Goal: Transaction & Acquisition: Book appointment/travel/reservation

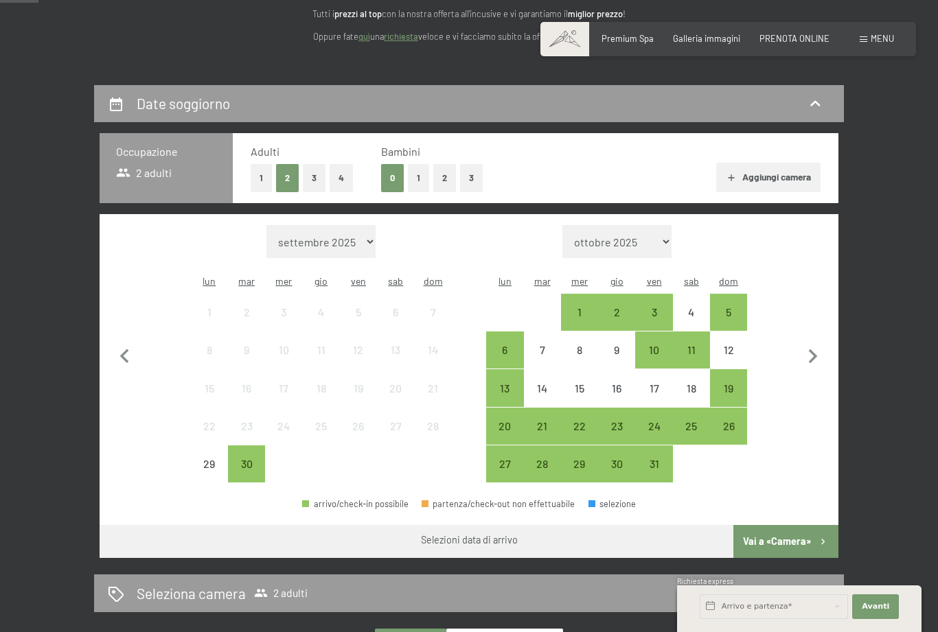
click at [729, 345] on div "12" at bounding box center [728, 362] width 34 height 34
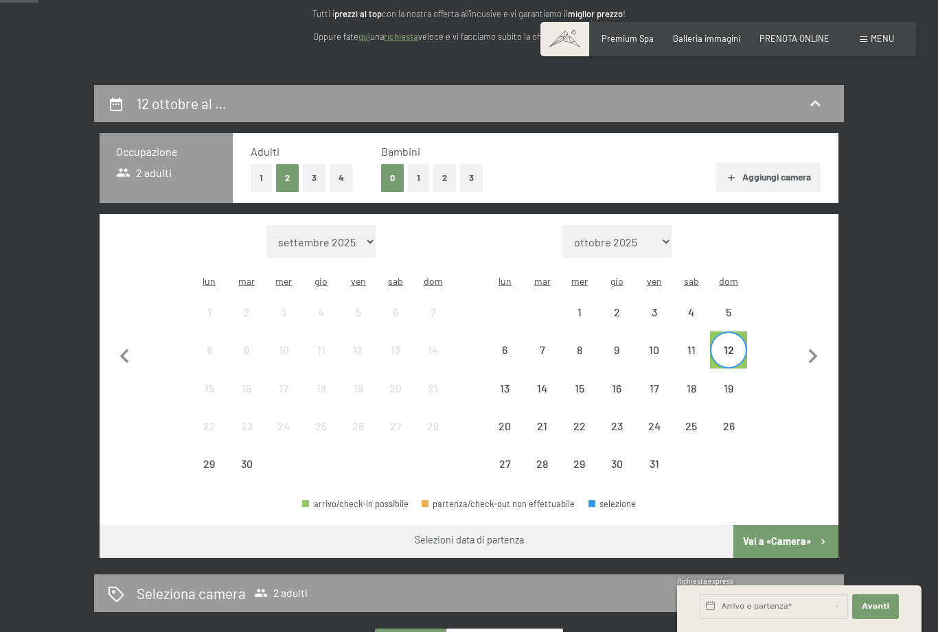
click at [655, 345] on div "10" at bounding box center [654, 362] width 34 height 34
click at [650, 345] on div "10" at bounding box center [654, 362] width 34 height 34
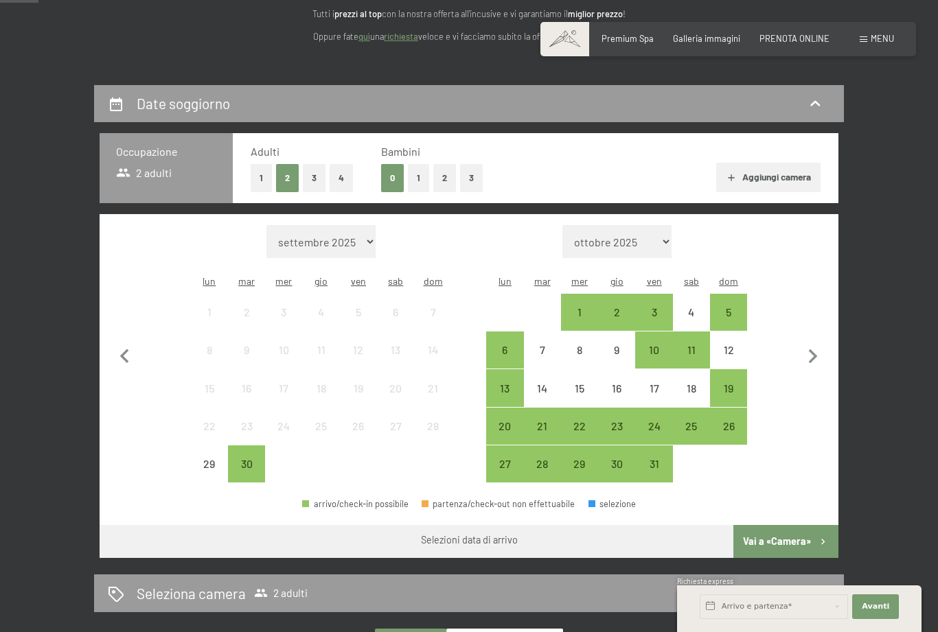
click at [657, 345] on div "10" at bounding box center [654, 362] width 34 height 34
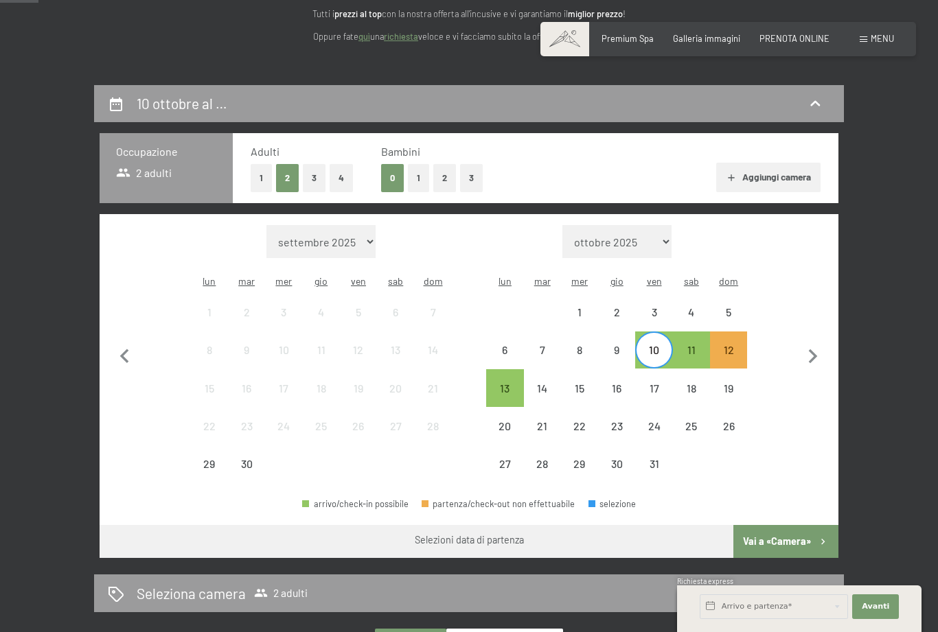
click at [731, 345] on div "12" at bounding box center [728, 362] width 34 height 34
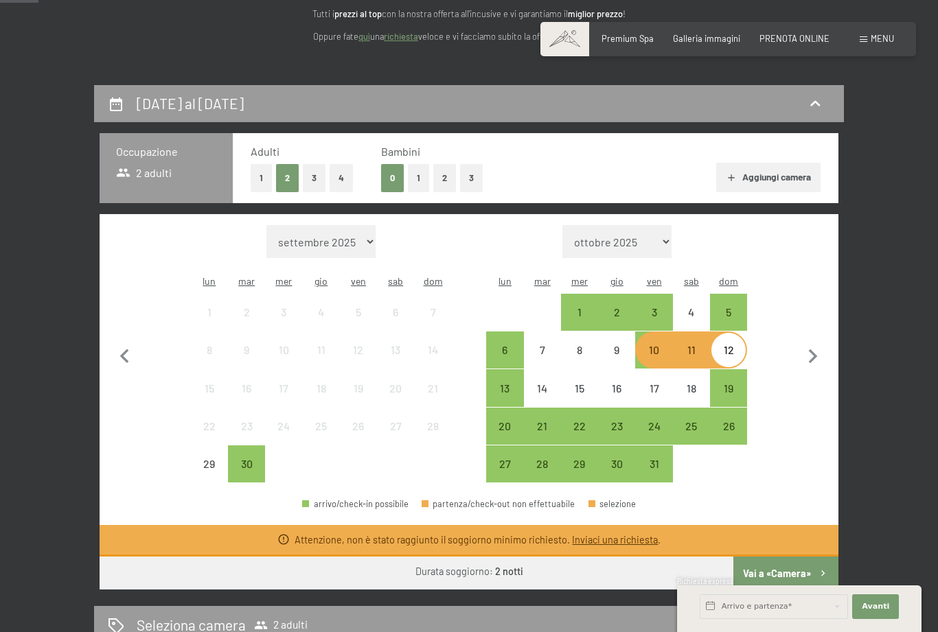
click at [652, 307] on div "3" at bounding box center [654, 324] width 34 height 34
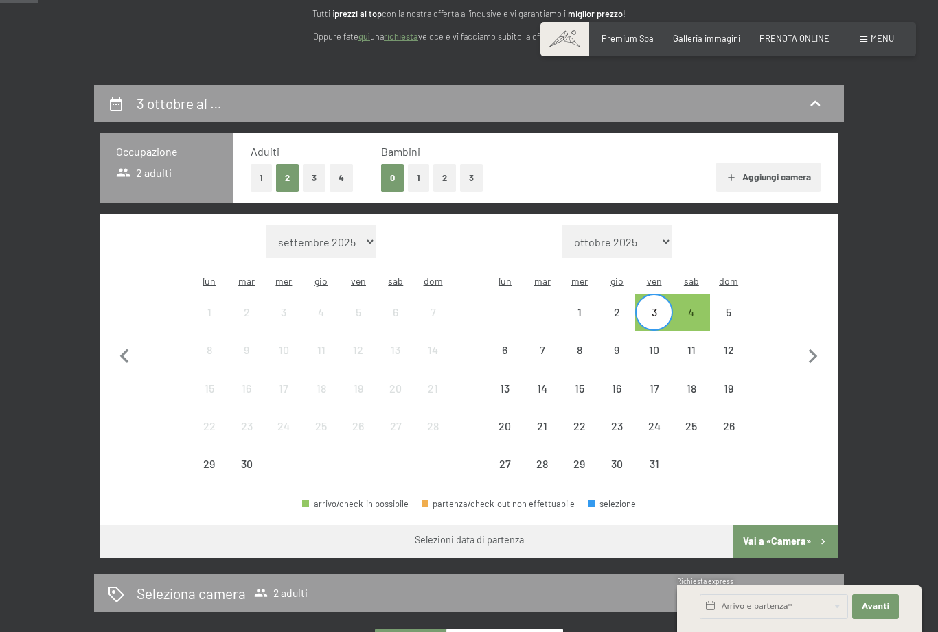
click at [723, 307] on div "5" at bounding box center [728, 324] width 34 height 34
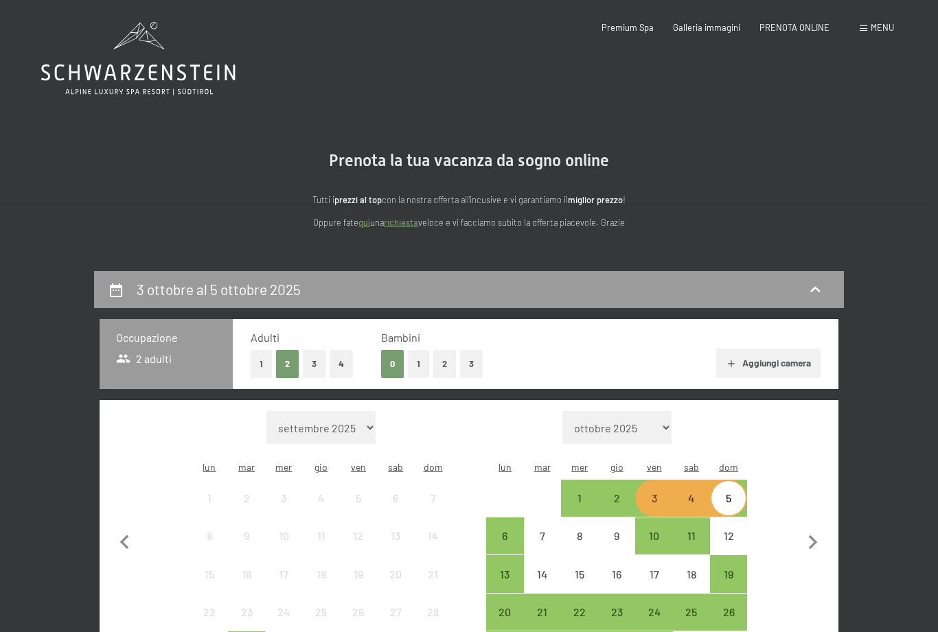
click at [630, 27] on span "Premium Spa" at bounding box center [628, 27] width 52 height 11
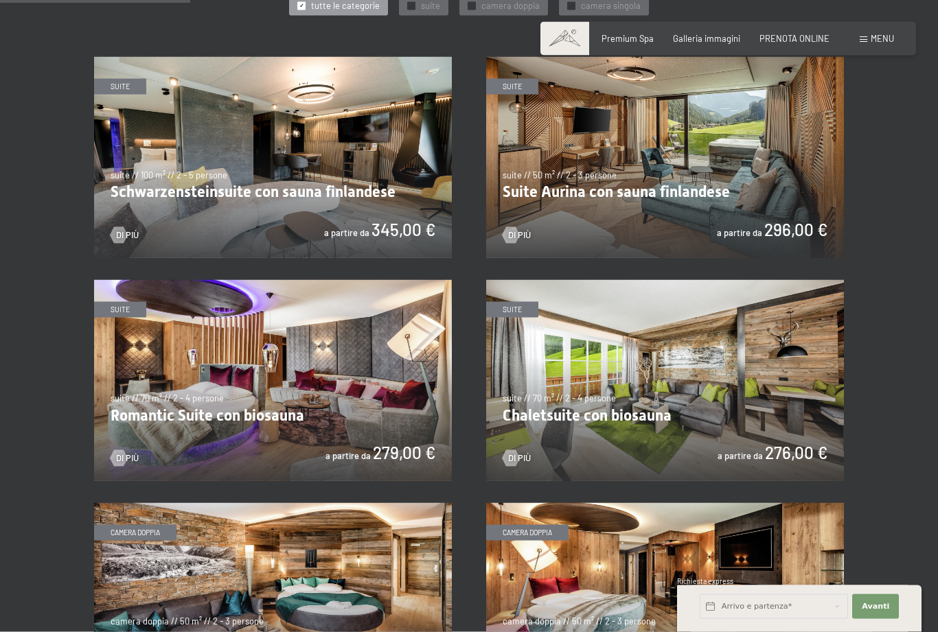
scroll to position [667, 0]
click at [288, 177] on img at bounding box center [273, 156] width 358 height 201
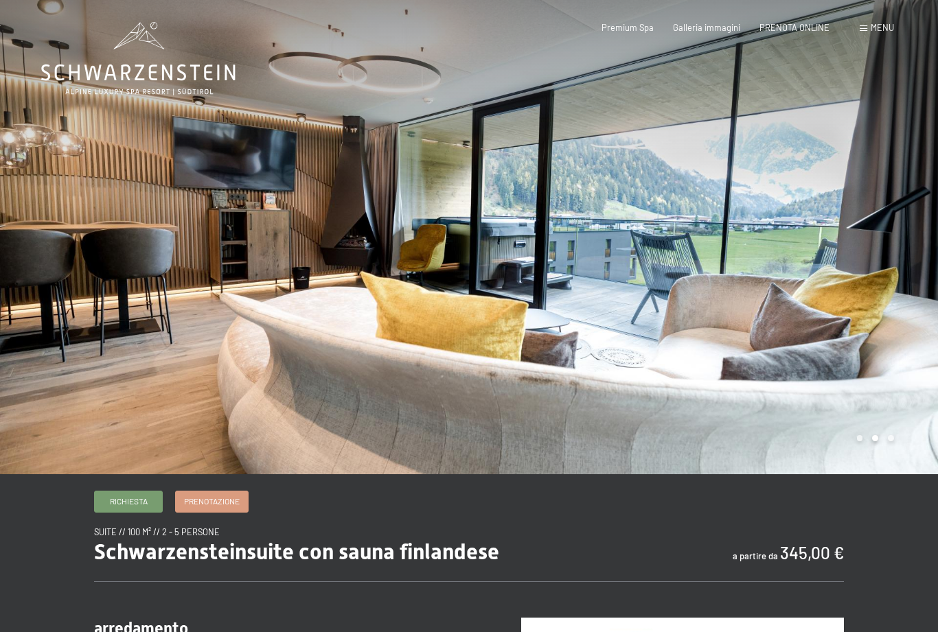
click at [856, 315] on div at bounding box center [703, 237] width 469 height 475
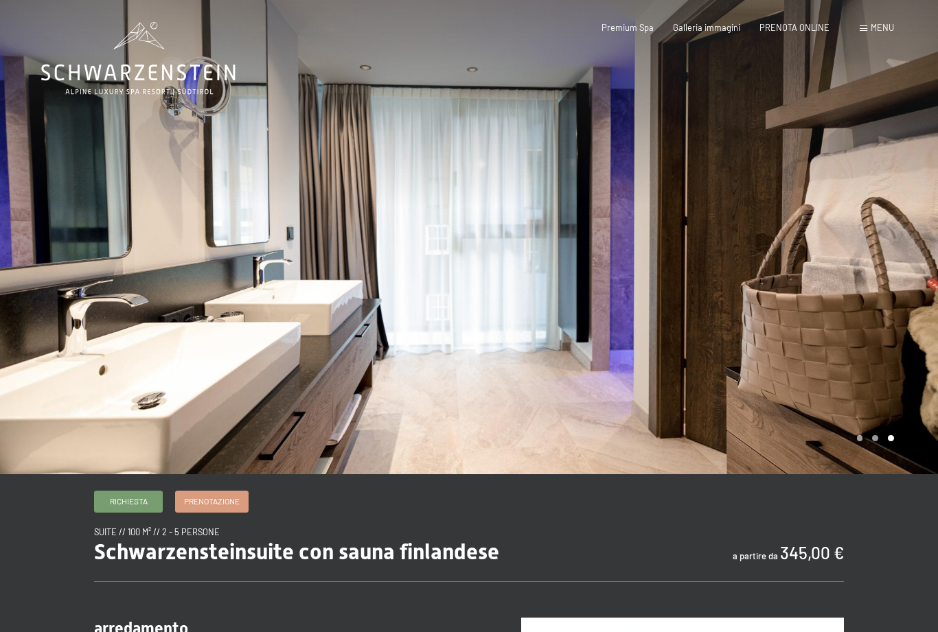
click at [901, 287] on div at bounding box center [703, 237] width 469 height 475
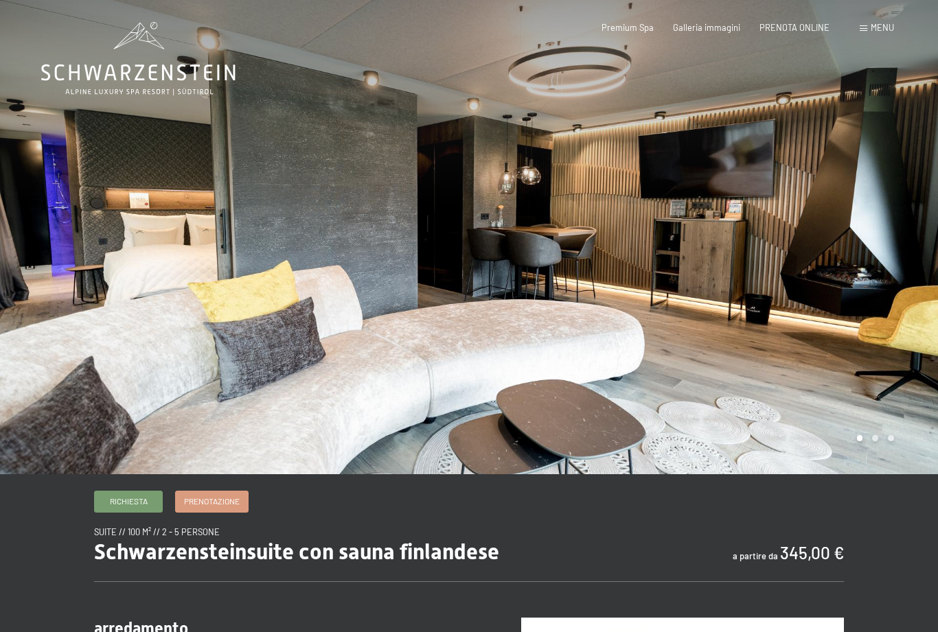
click at [909, 284] on div at bounding box center [703, 237] width 469 height 475
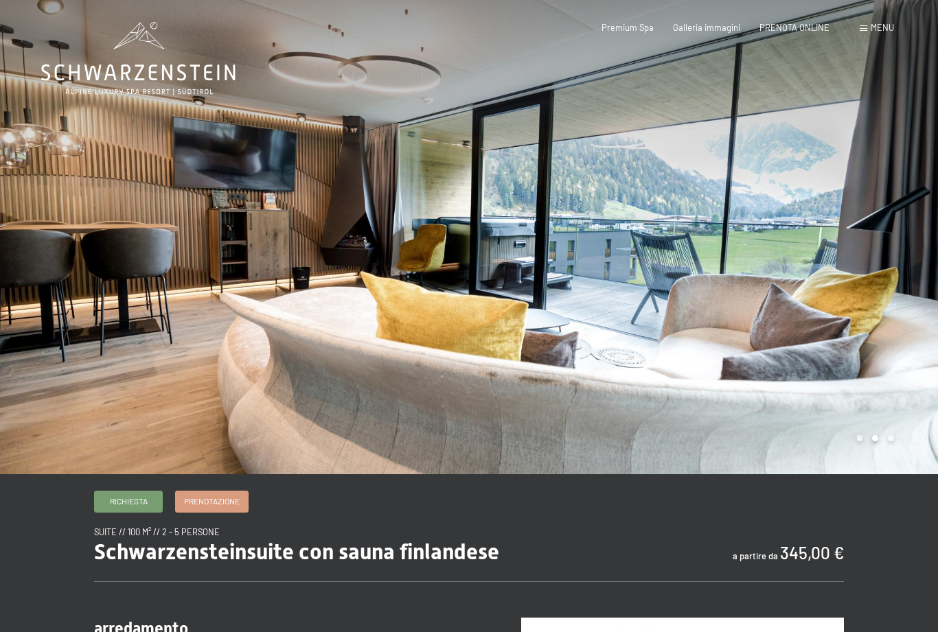
click at [893, 288] on div at bounding box center [703, 237] width 469 height 475
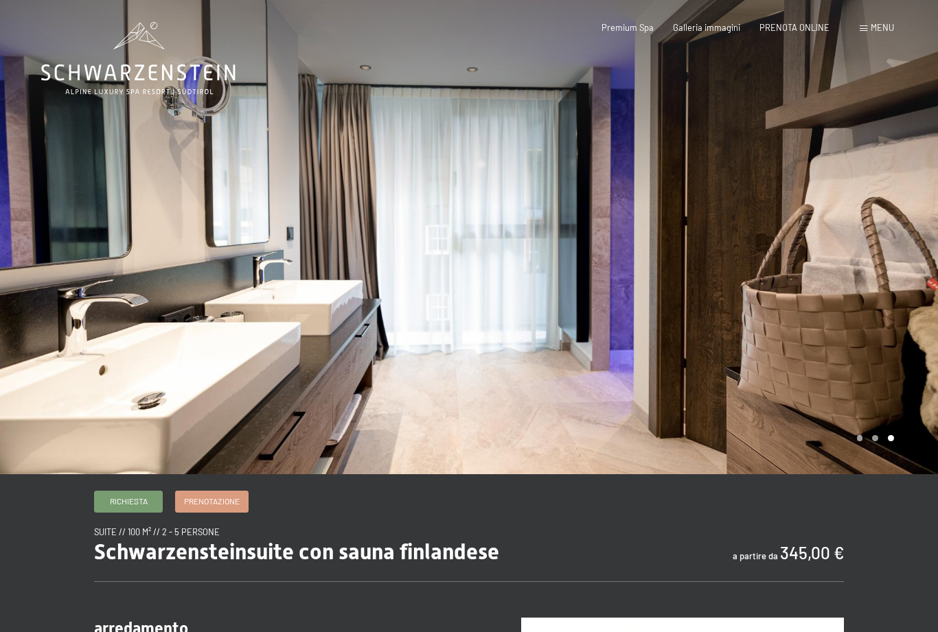
click at [882, 288] on div at bounding box center [703, 237] width 469 height 475
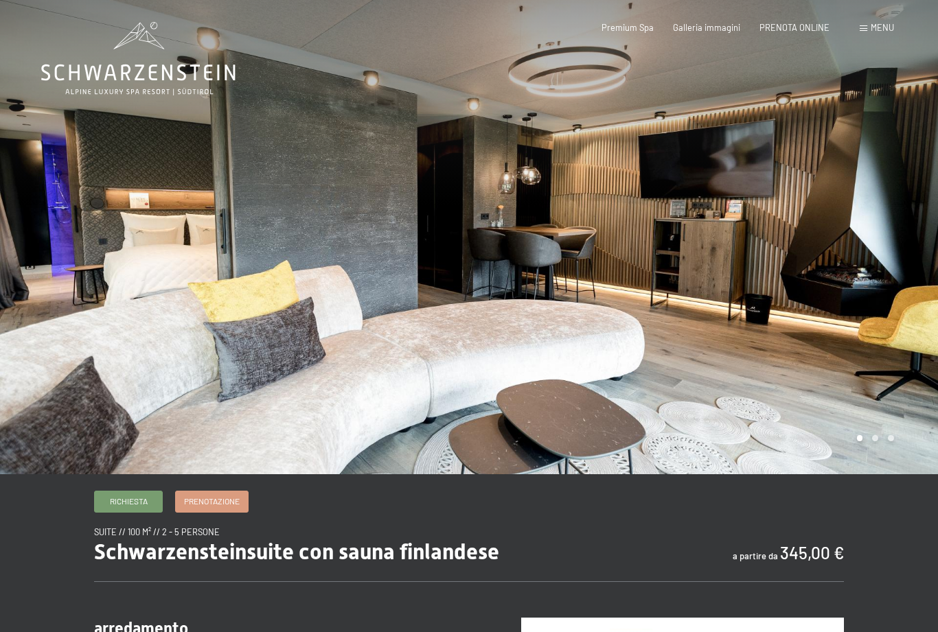
click at [889, 286] on div at bounding box center [703, 237] width 469 height 475
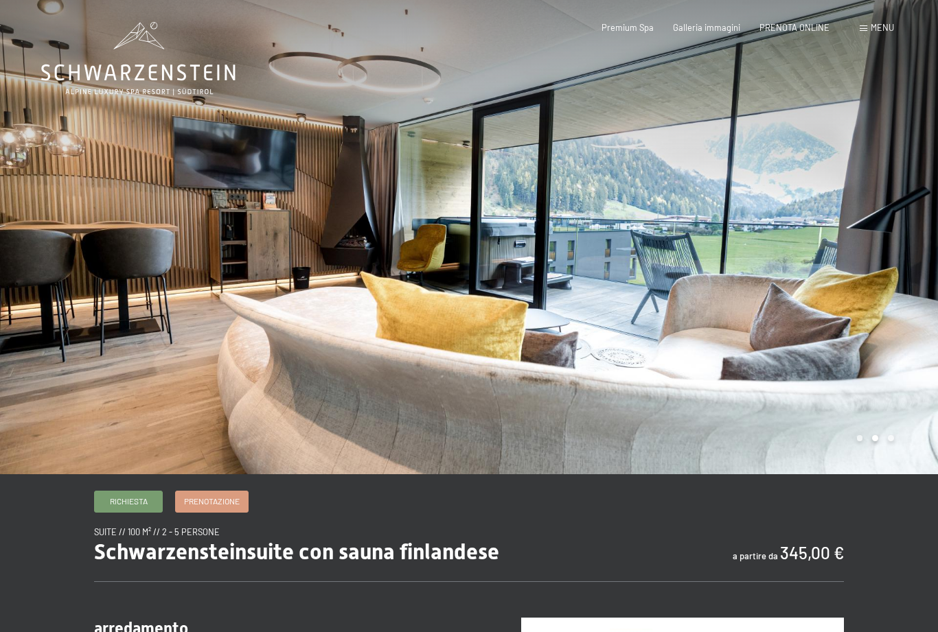
click at [888, 290] on div at bounding box center [703, 237] width 469 height 475
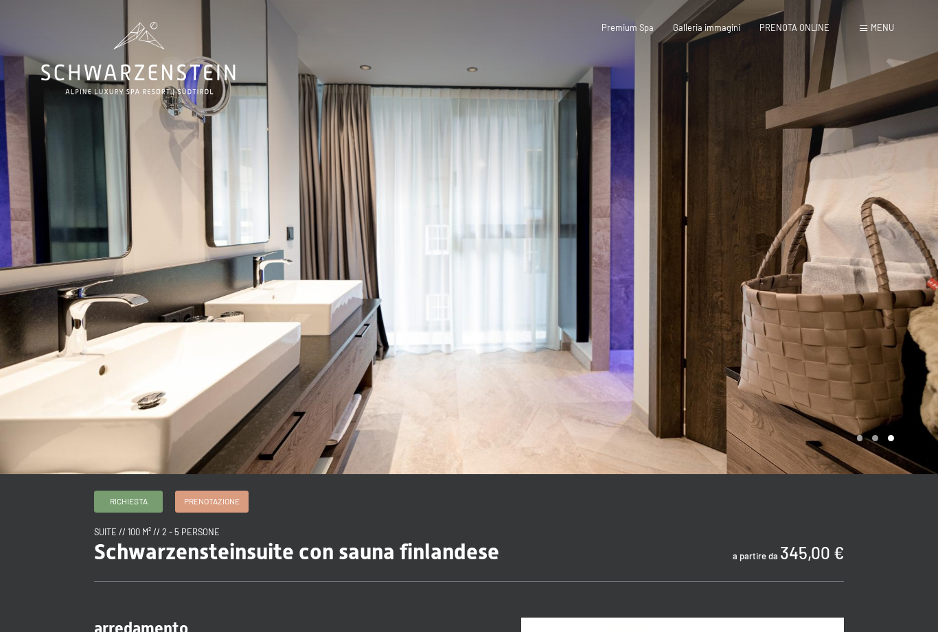
click at [890, 288] on div at bounding box center [703, 237] width 469 height 475
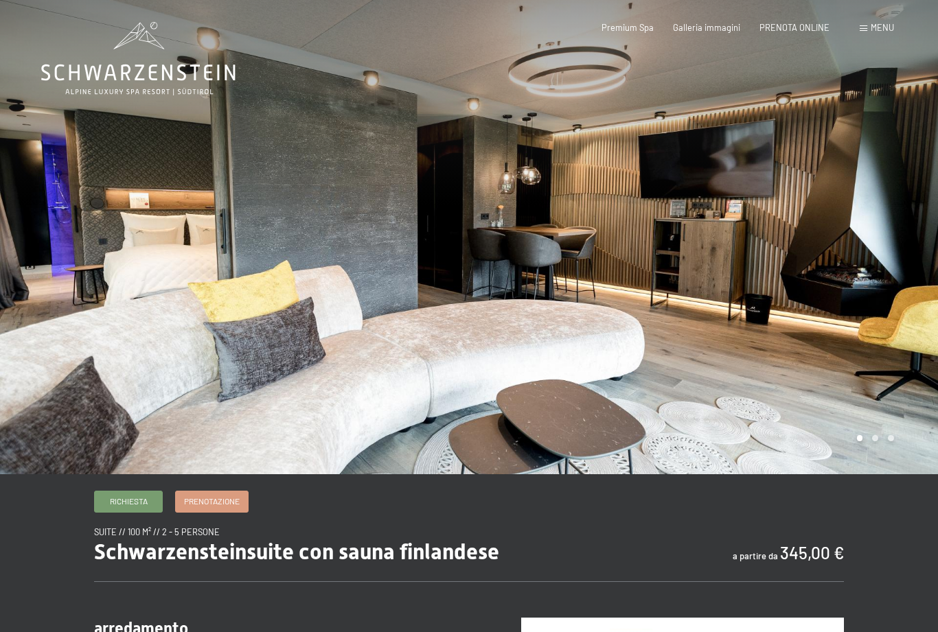
click at [891, 284] on div at bounding box center [703, 237] width 469 height 475
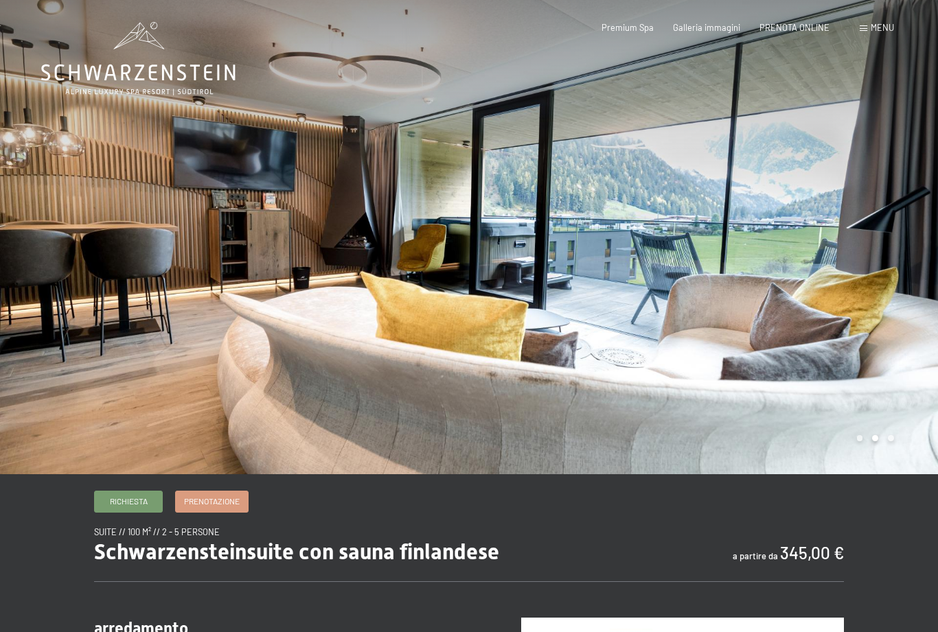
click at [788, 24] on span "PRENOTA ONLINE" at bounding box center [795, 27] width 70 height 11
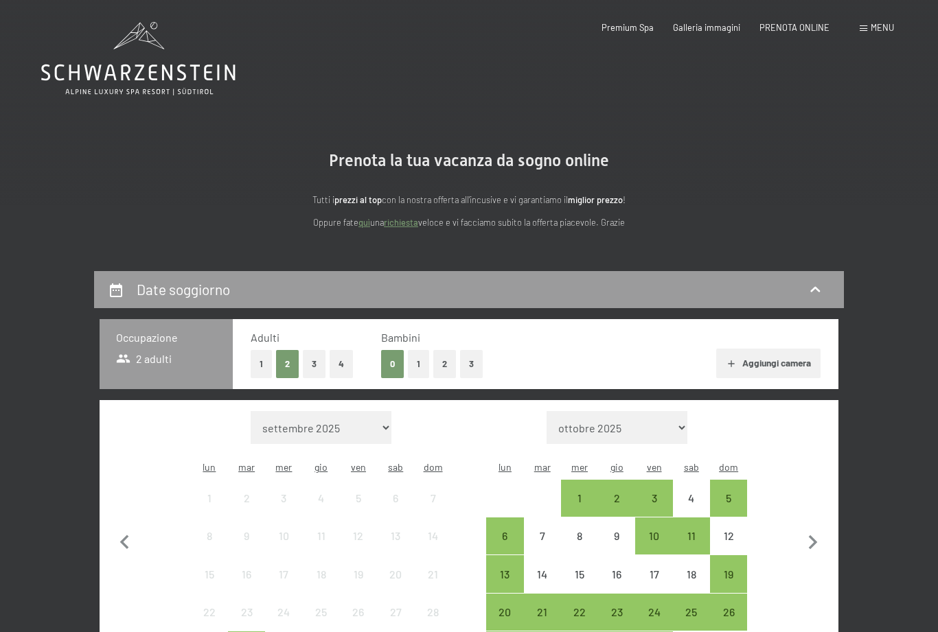
click at [867, 30] on span at bounding box center [864, 28] width 8 height 6
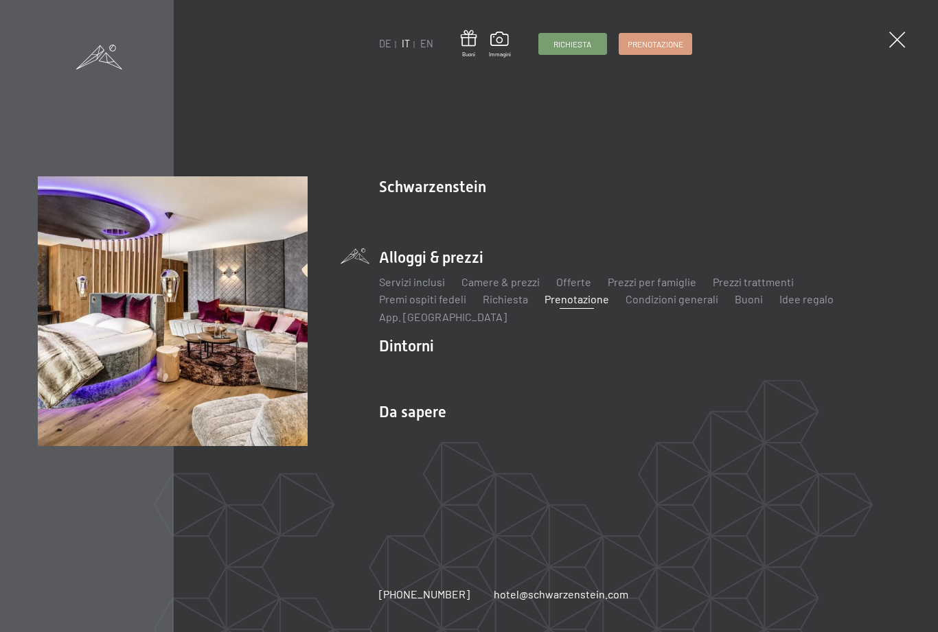
click at [561, 282] on link "Offerte" at bounding box center [573, 281] width 35 height 13
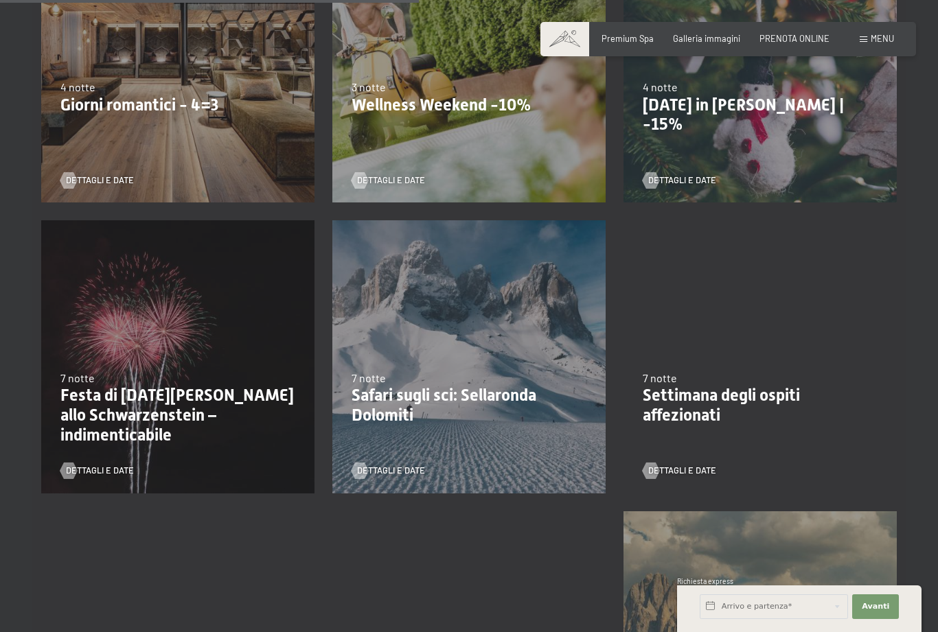
scroll to position [974, 0]
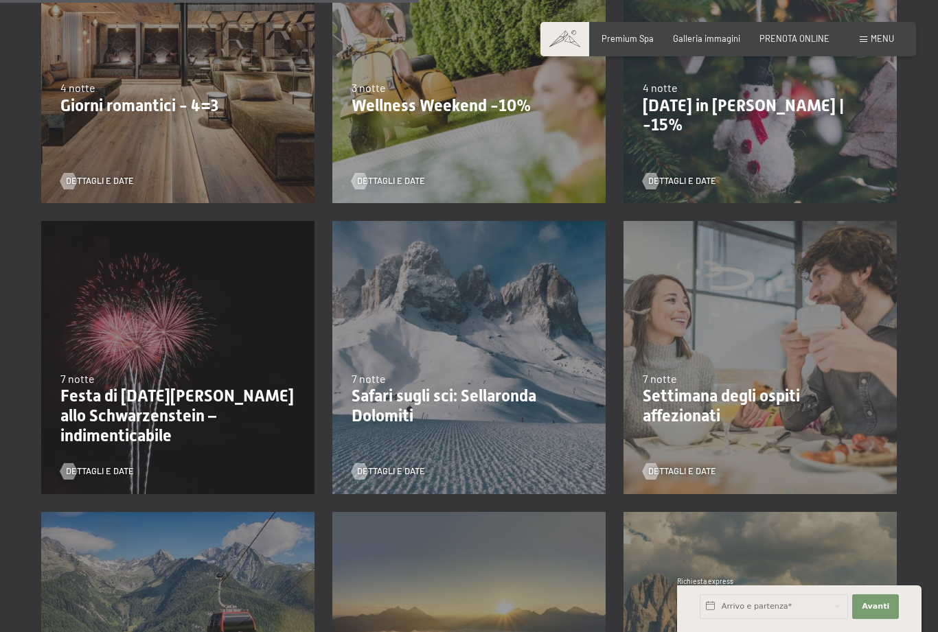
click at [186, 407] on p "Festa di [DATE][PERSON_NAME] allo Schwarzenstein – indimenticabile" at bounding box center [177, 416] width 235 height 59
click at [105, 475] on span "Dettagli e Date" at bounding box center [100, 472] width 68 height 12
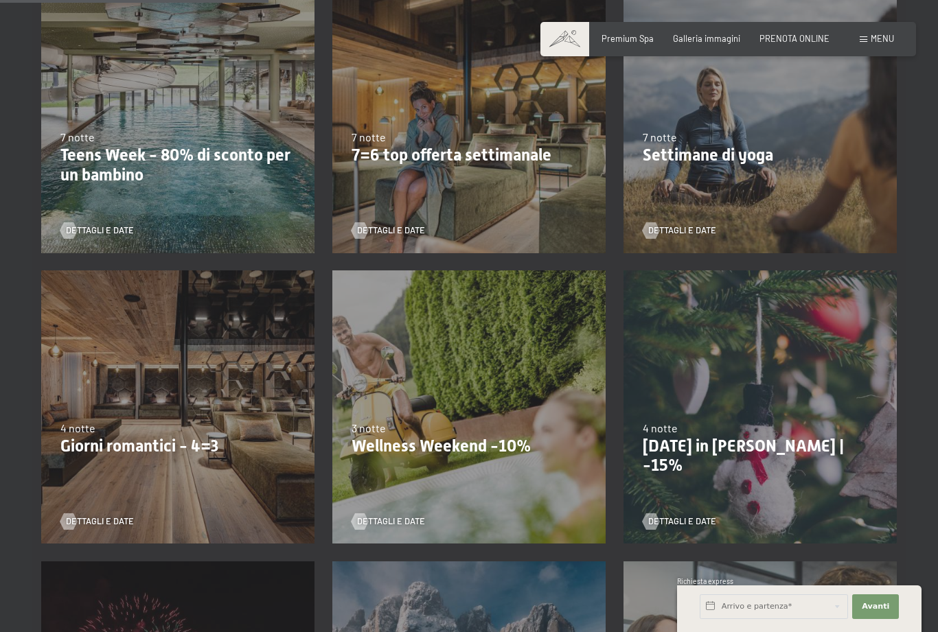
scroll to position [636, 0]
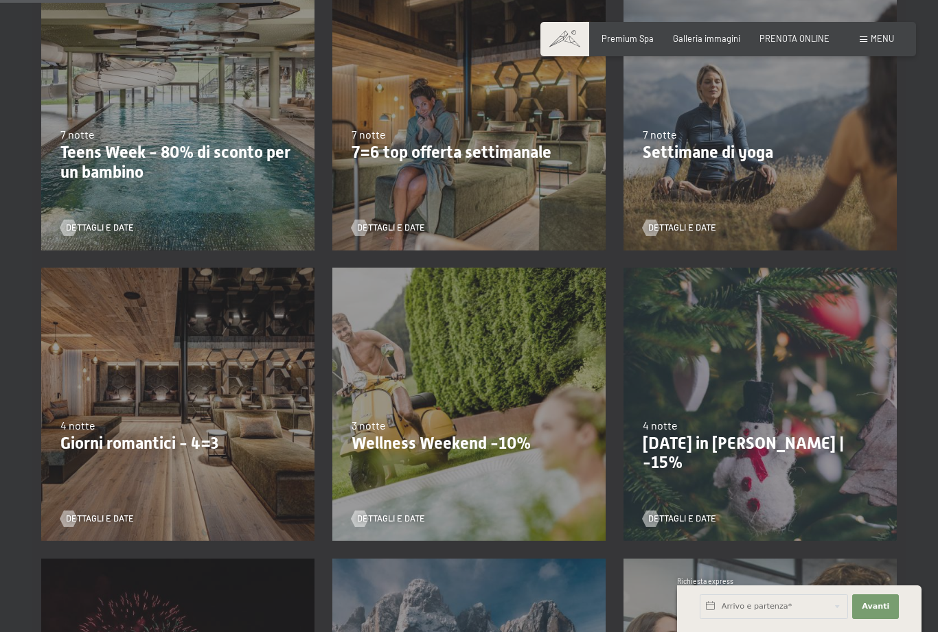
click at [235, 446] on p "Giorni romantici - 4=3" at bounding box center [177, 444] width 235 height 20
click at [124, 516] on span "Dettagli e Date" at bounding box center [100, 519] width 68 height 12
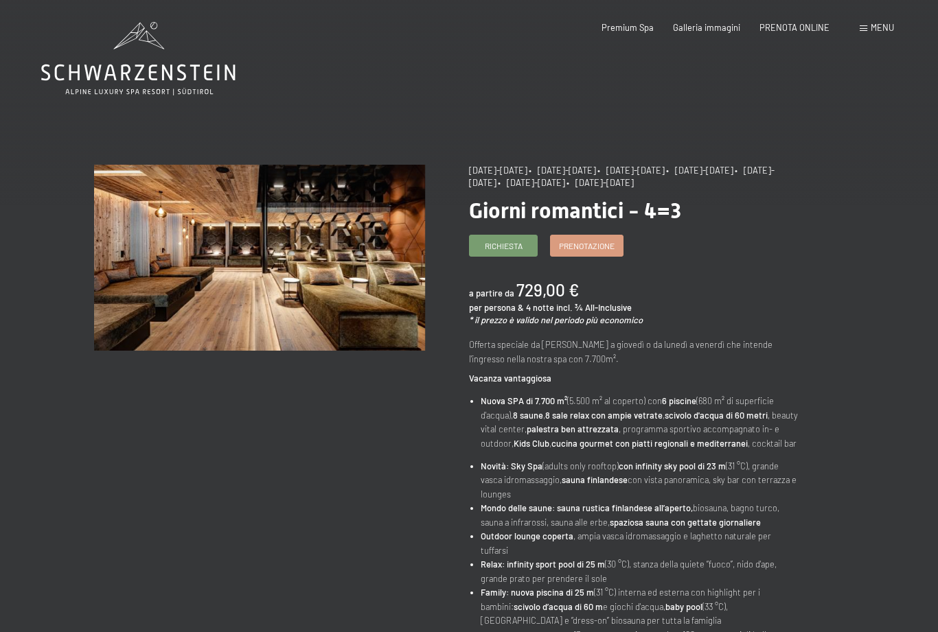
click at [790, 30] on span "PRENOTA ONLINE" at bounding box center [795, 27] width 70 height 11
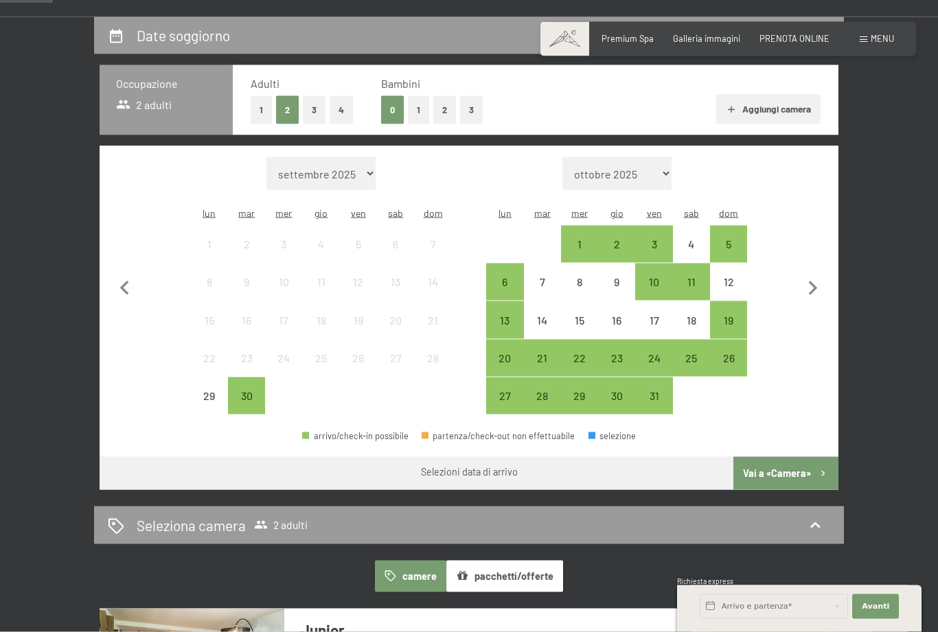
scroll to position [255, 0]
click at [654, 276] on div "10" at bounding box center [654, 293] width 34 height 34
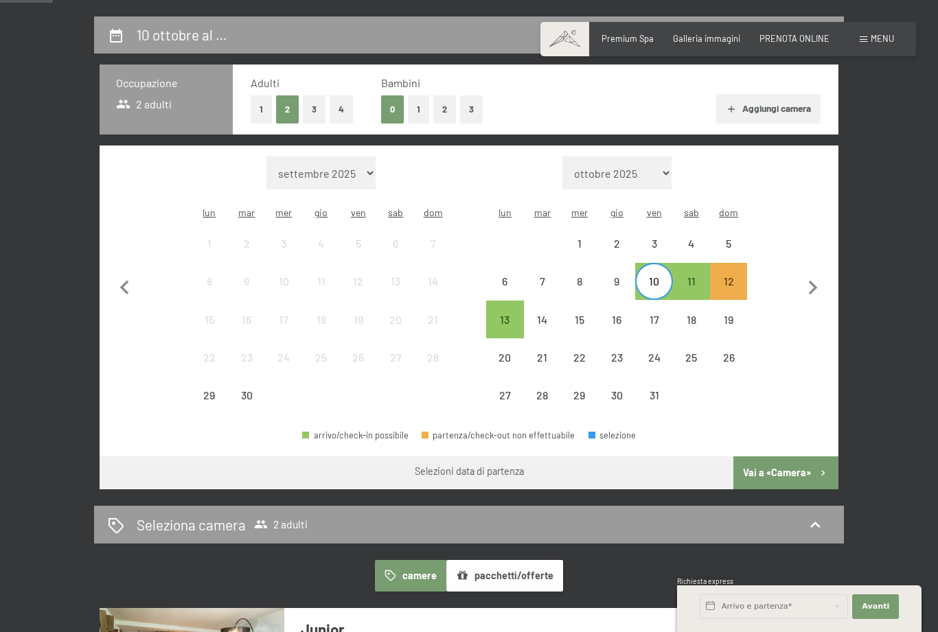
click at [656, 352] on div "24" at bounding box center [654, 369] width 34 height 34
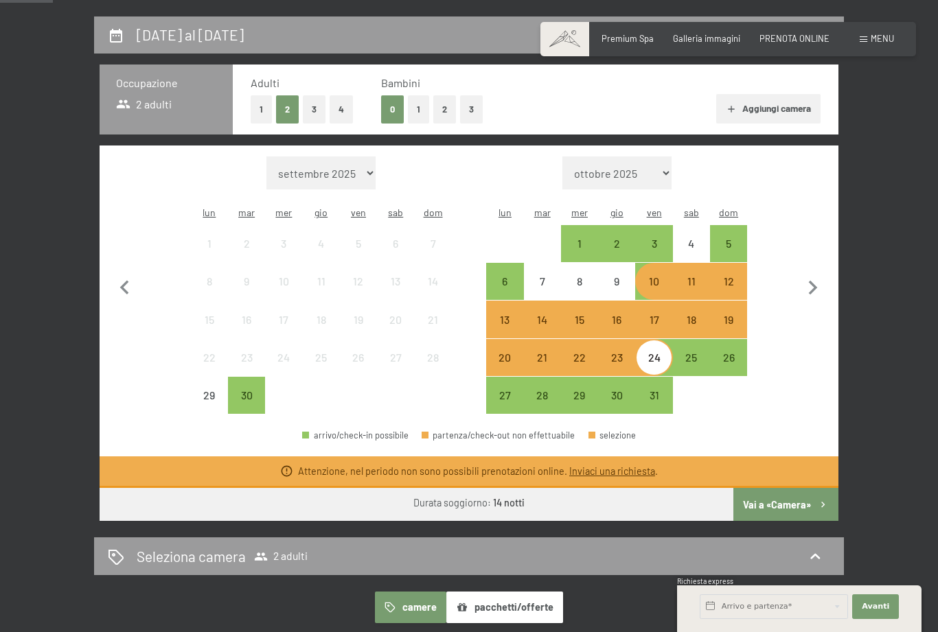
click at [730, 352] on div "26" at bounding box center [728, 369] width 34 height 34
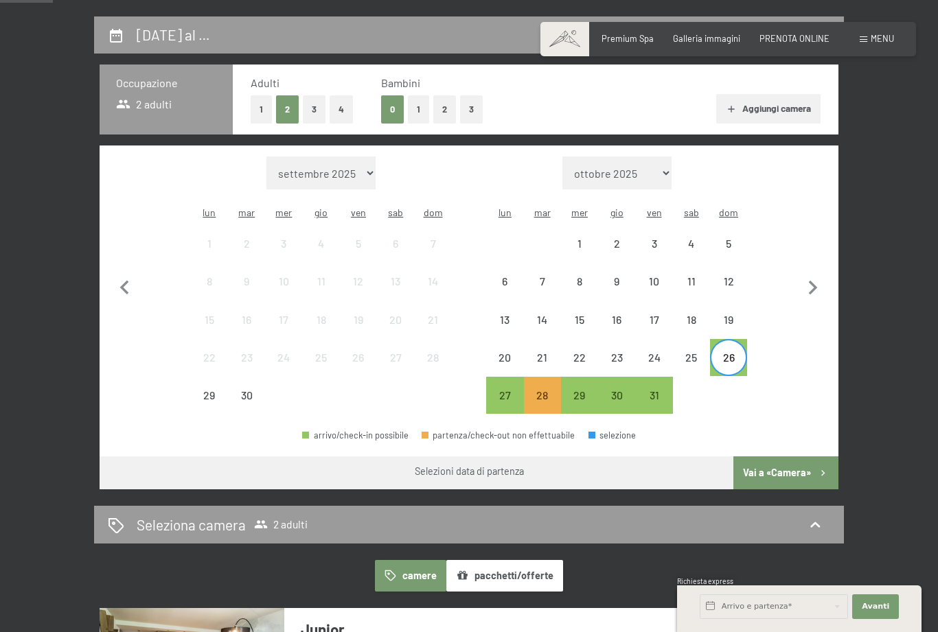
click at [659, 352] on div "24" at bounding box center [654, 369] width 34 height 34
click at [733, 352] on div "26" at bounding box center [728, 369] width 34 height 34
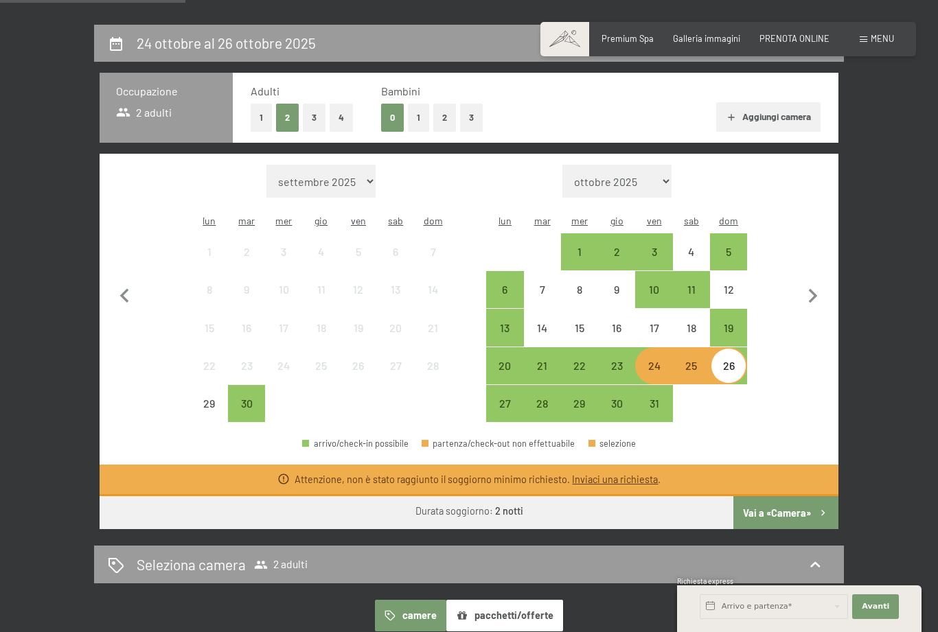
scroll to position [253, 0]
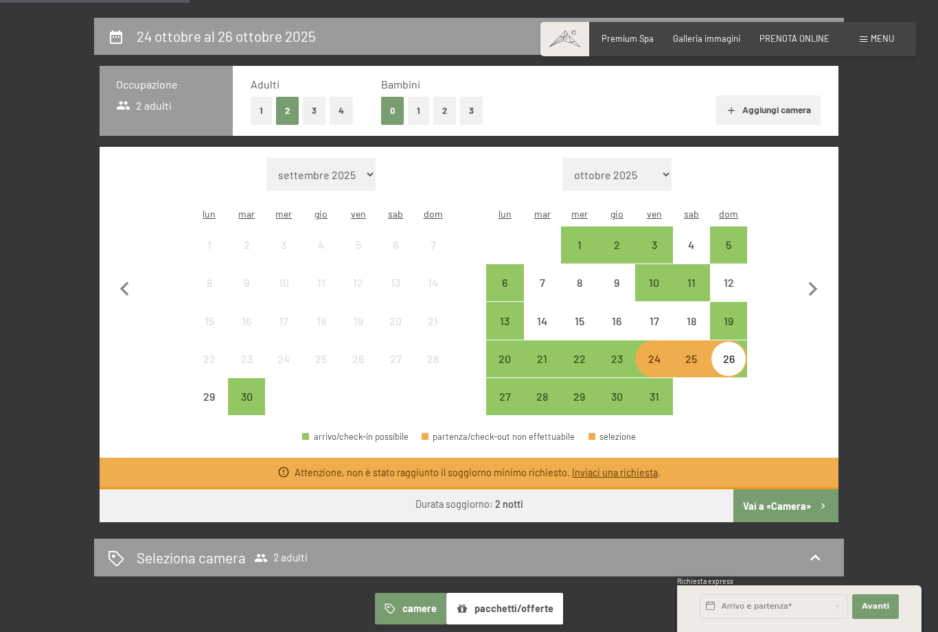
click at [656, 277] on div "10" at bounding box center [654, 294] width 34 height 34
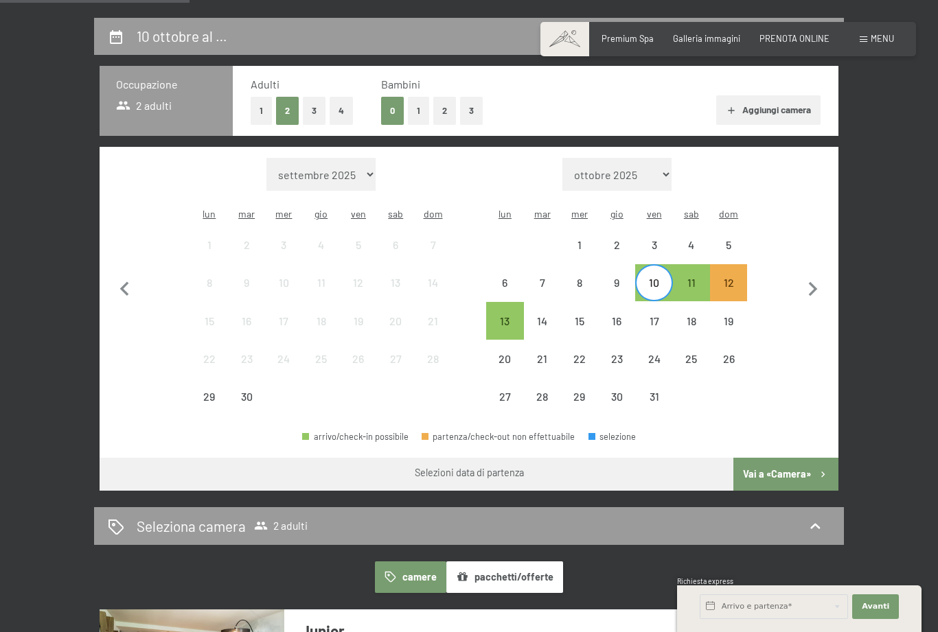
click at [730, 277] on div "12" at bounding box center [728, 294] width 34 height 34
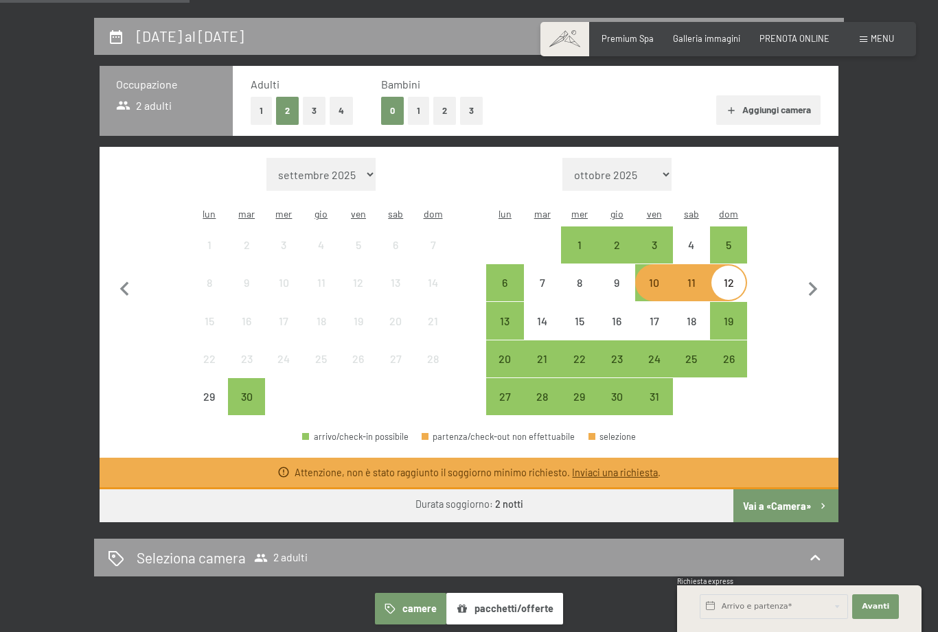
click at [650, 277] on div "10" at bounding box center [654, 294] width 34 height 34
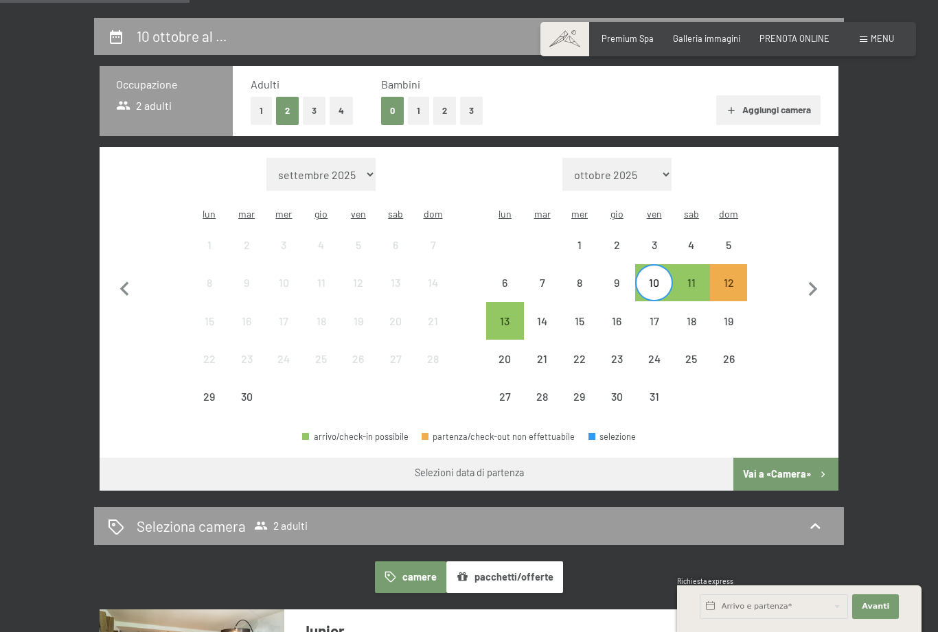
click at [729, 277] on div "12" at bounding box center [728, 294] width 34 height 34
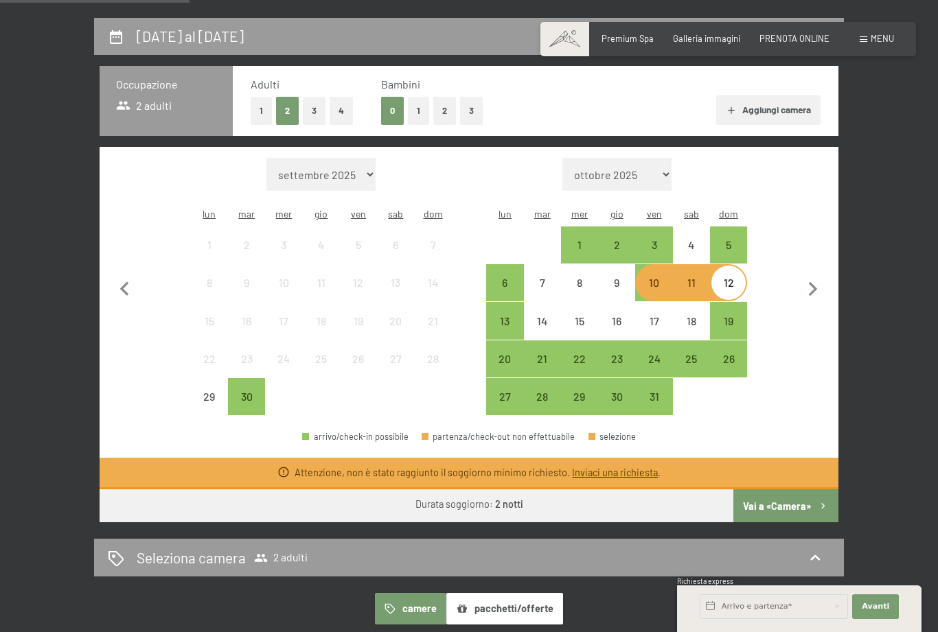
click at [656, 277] on div "10" at bounding box center [654, 294] width 34 height 34
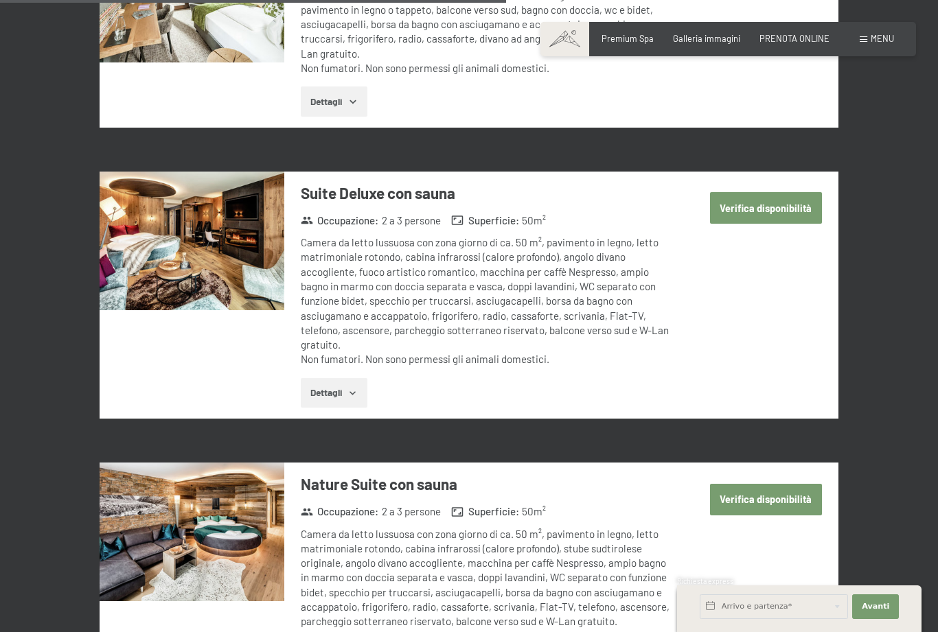
click at [777, 192] on button "Verifica disponibilità" at bounding box center [766, 208] width 112 height 32
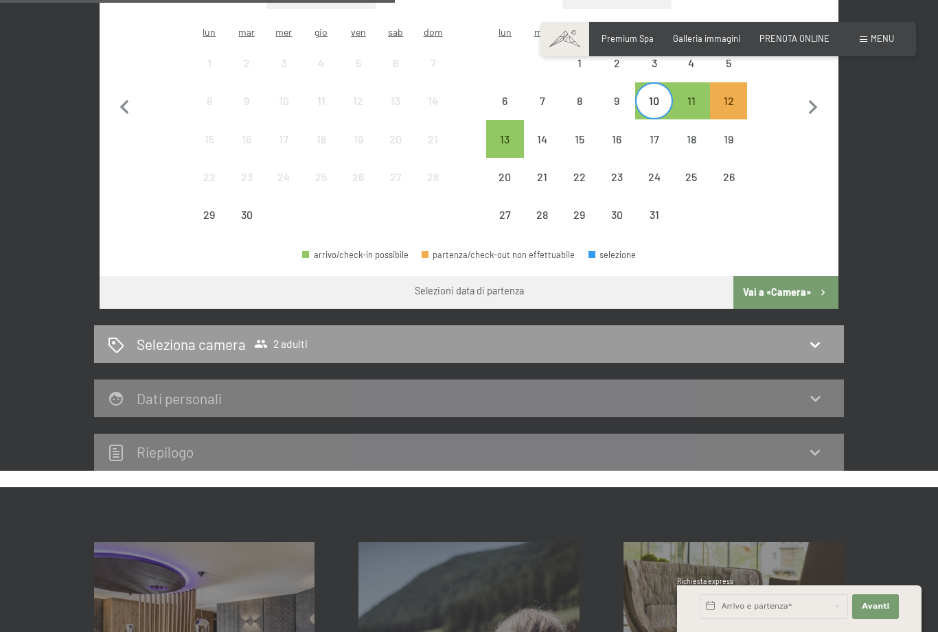
click at [819, 336] on icon at bounding box center [815, 344] width 16 height 16
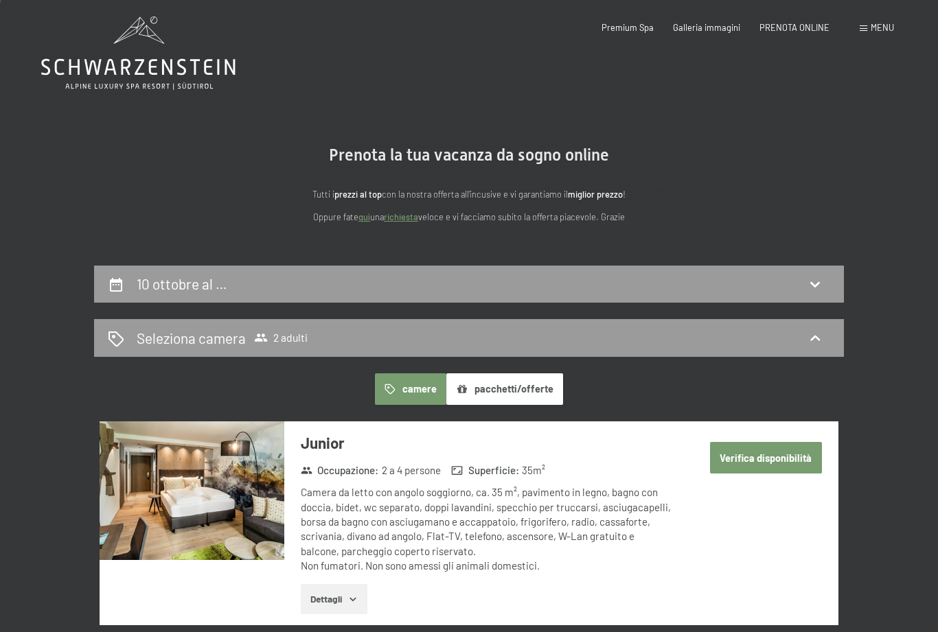
scroll to position [0, 0]
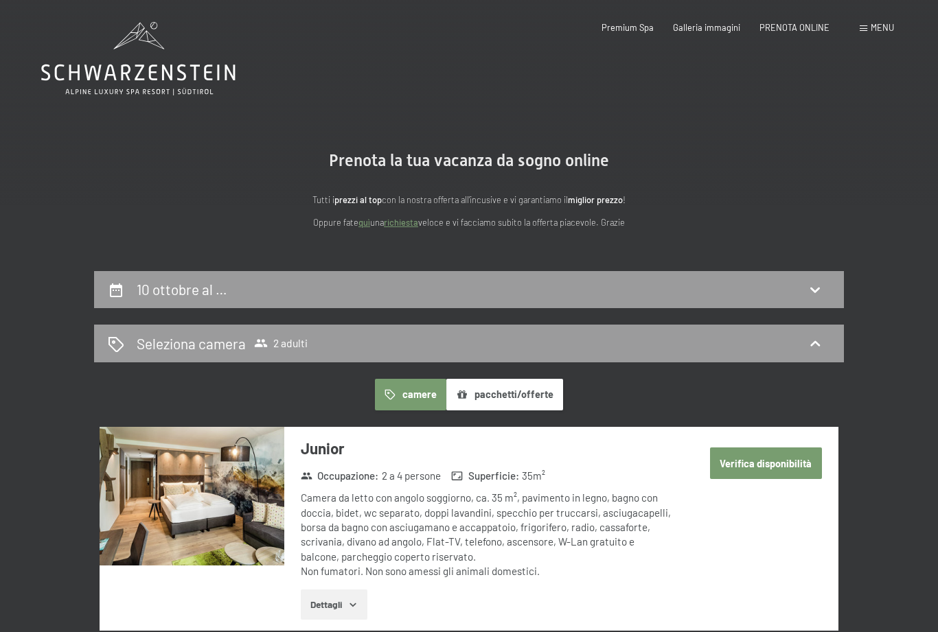
click at [782, 282] on div "10 ottobre al …" at bounding box center [469, 289] width 722 height 20
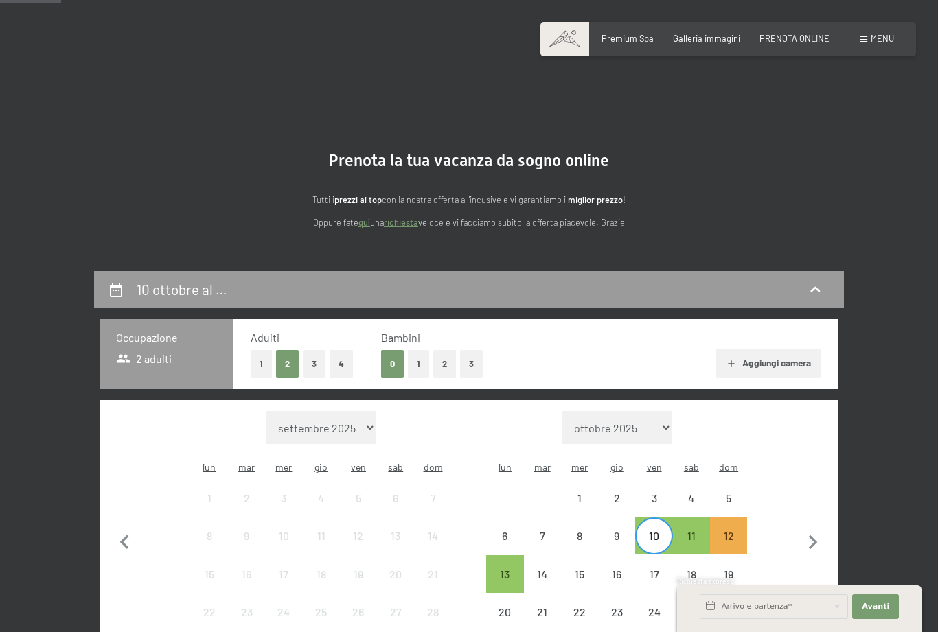
scroll to position [270, 0]
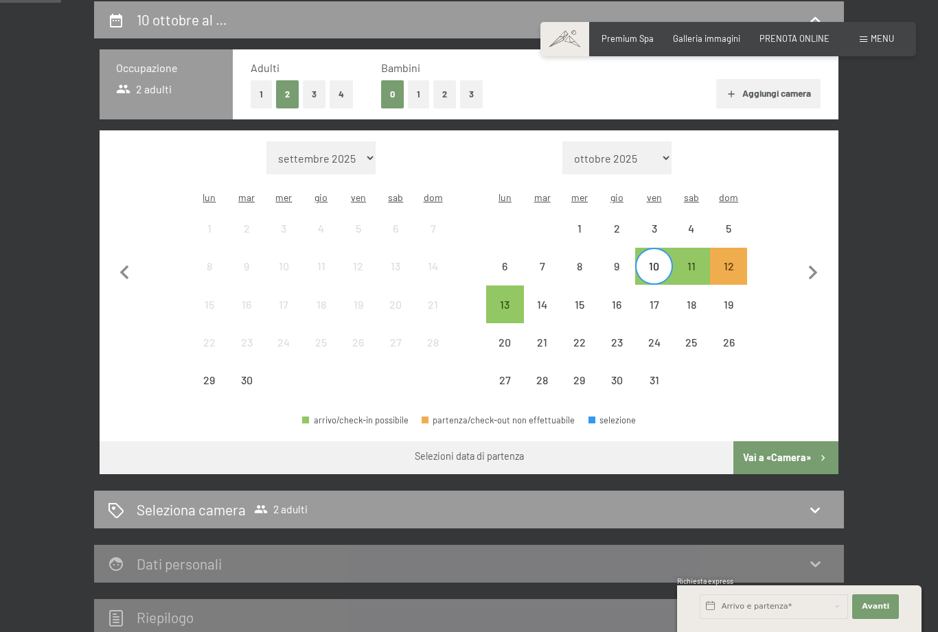
click at [500, 299] on div "13" at bounding box center [505, 316] width 34 height 34
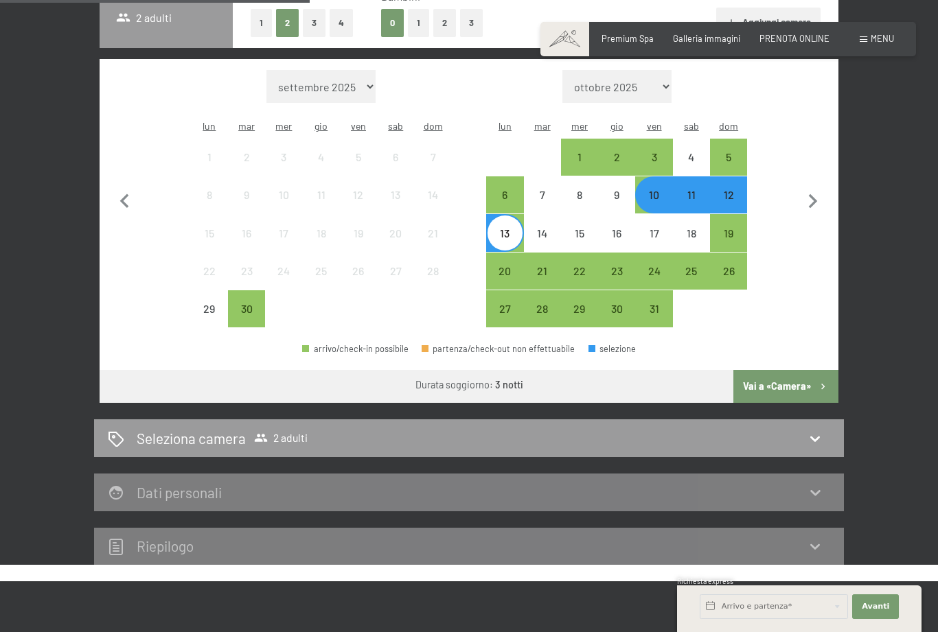
scroll to position [341, 0]
click at [815, 373] on button "Vai a «Camera»" at bounding box center [785, 386] width 105 height 33
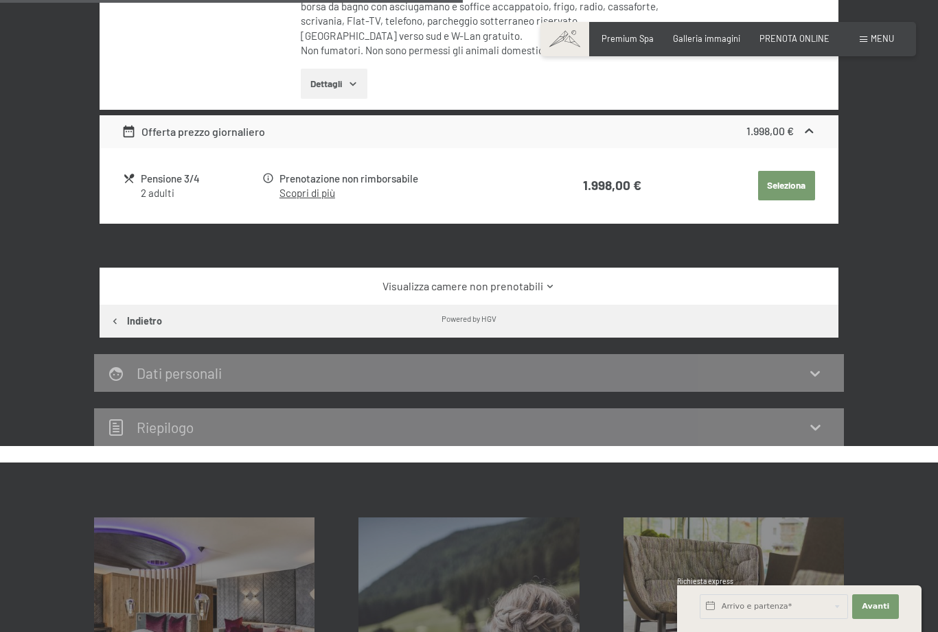
scroll to position [569, 0]
click at [586, 286] on link "Visualizza camere non prenotabili" at bounding box center [469, 286] width 694 height 15
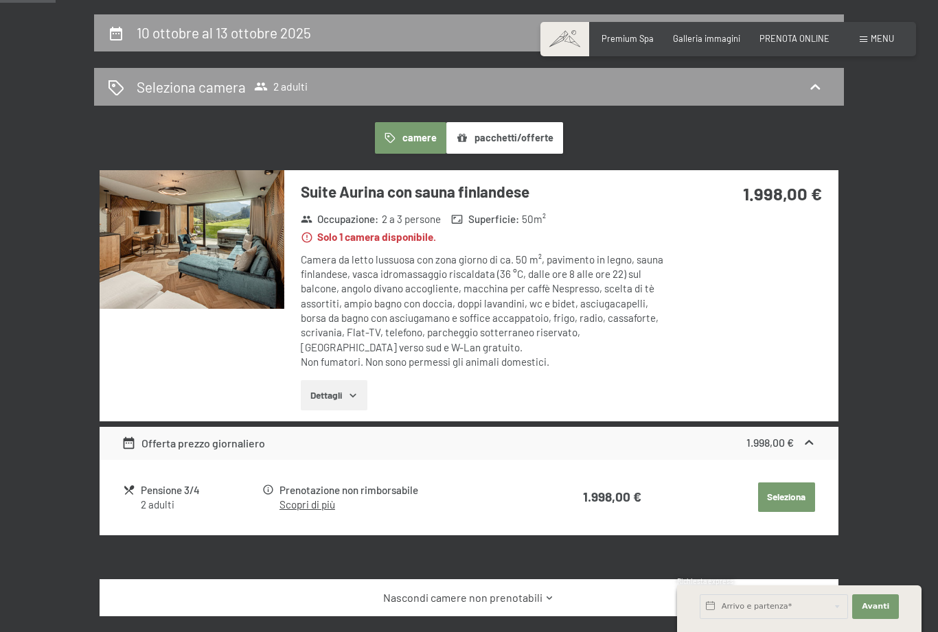
scroll to position [258, 0]
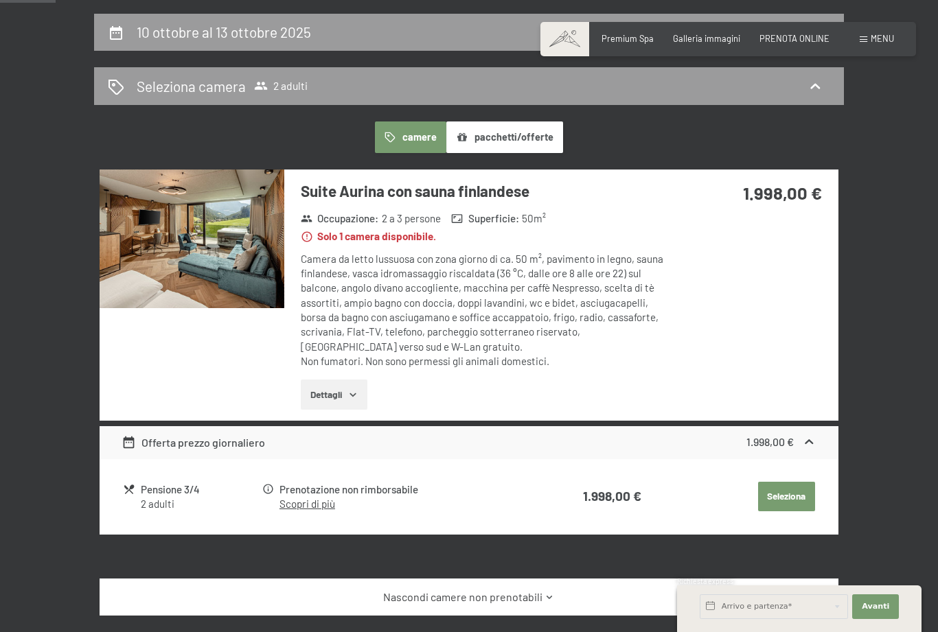
click at [218, 231] on img at bounding box center [192, 239] width 185 height 139
click at [796, 40] on span "PRENOTA ONLINE" at bounding box center [795, 38] width 70 height 11
